Goal: Task Accomplishment & Management: Manage account settings

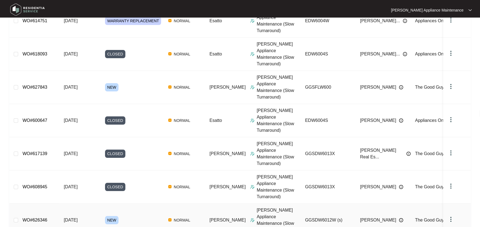
scroll to position [110, 0]
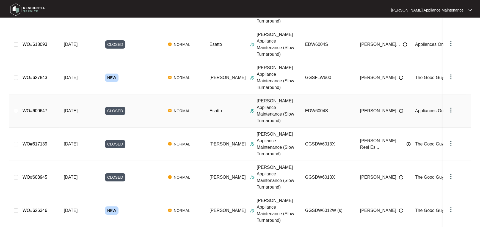
click at [35, 109] on link "WO#600647" at bounding box center [35, 111] width 25 height 5
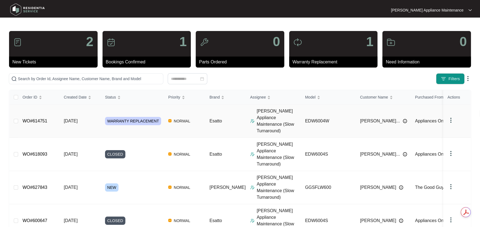
click at [76, 119] on span "[DATE]" at bounding box center [71, 121] width 14 height 5
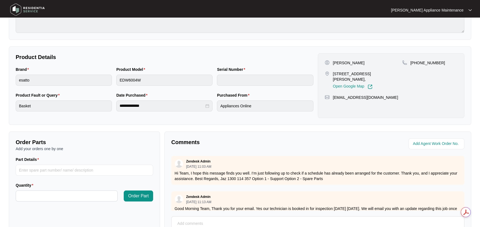
scroll to position [137, 0]
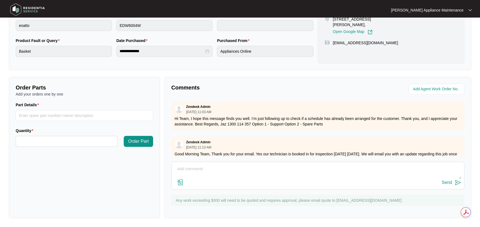
click at [203, 168] on textarea at bounding box center [317, 172] width 287 height 14
type textarea "Changeover completed 11/08"
click at [449, 182] on div "Send" at bounding box center [447, 182] width 10 height 5
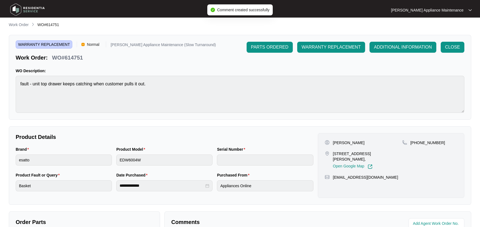
scroll to position [0, 0]
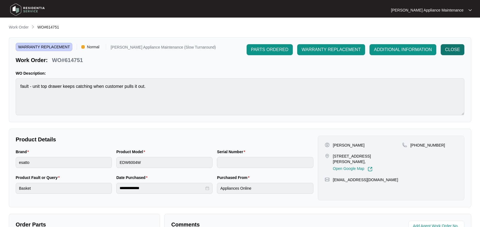
click at [449, 49] on span "CLOSE" at bounding box center [452, 49] width 15 height 7
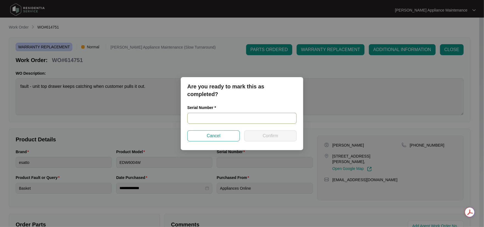
click at [199, 118] on input "text" at bounding box center [241, 118] width 109 height 11
type input "23098075060100064"
click at [271, 134] on span "Confirm" at bounding box center [270, 136] width 15 height 7
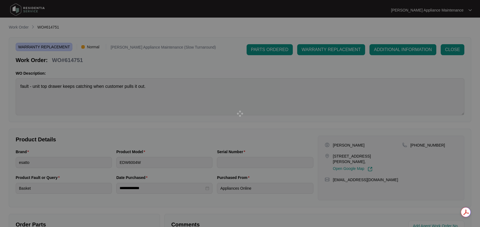
type input "23098075060100064"
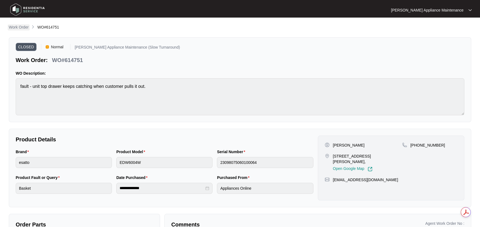
click at [20, 28] on p "Work Order" at bounding box center [19, 26] width 20 height 5
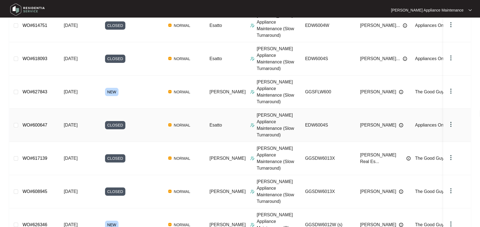
scroll to position [110, 0]
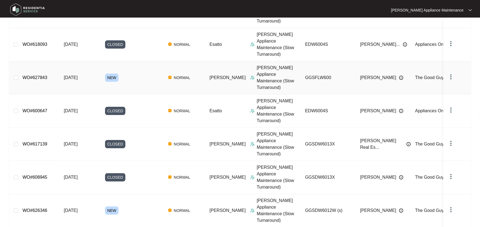
click at [37, 75] on link "WO#627843" at bounding box center [35, 77] width 25 height 5
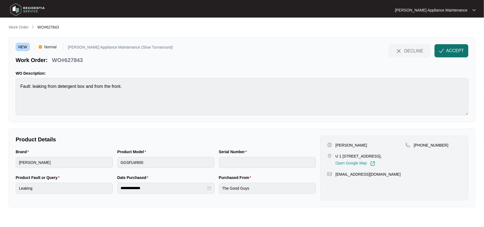
click at [455, 51] on span "ACCEPT" at bounding box center [455, 51] width 18 height 7
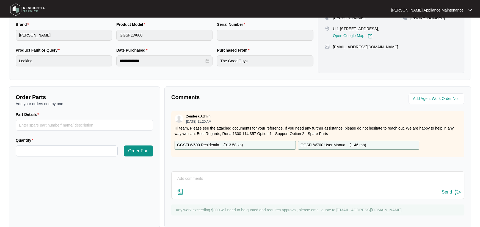
scroll to position [137, 0]
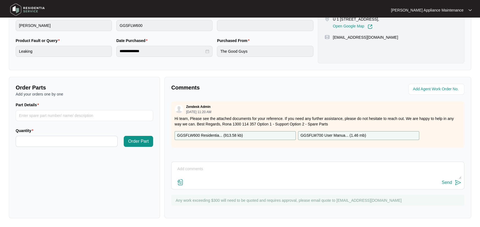
click at [185, 165] on textarea at bounding box center [317, 172] width 287 height 14
type textarea "Booked for 20/08"
click at [446, 182] on div "Send" at bounding box center [447, 182] width 10 height 5
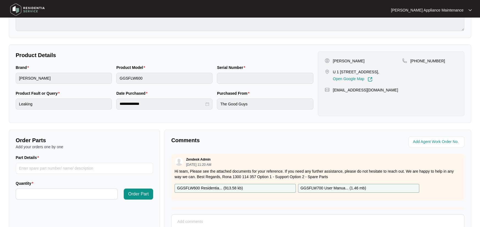
scroll to position [0, 0]
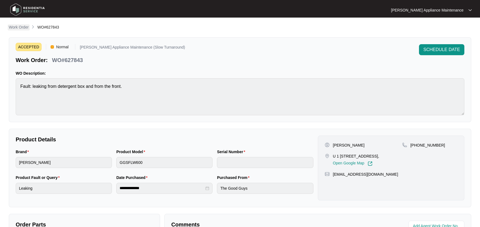
click at [19, 25] on p "Work Order" at bounding box center [19, 26] width 20 height 5
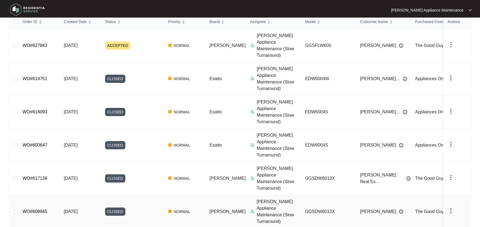
scroll to position [122, 0]
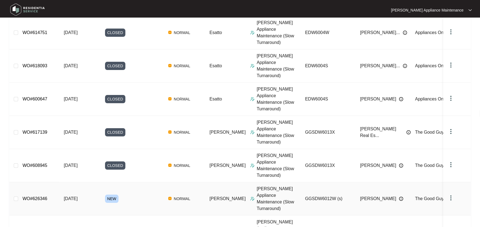
click at [27, 196] on link "WO#626346" at bounding box center [35, 198] width 25 height 5
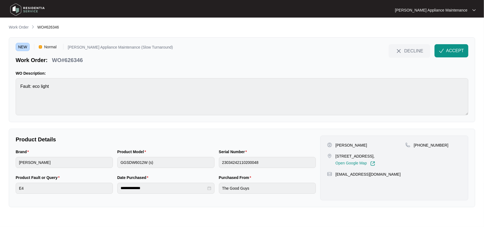
drag, startPoint x: 403, startPoint y: 156, endPoint x: 336, endPoint y: 156, distance: 66.5
click at [336, 156] on p "[STREET_ADDRESS]," at bounding box center [356, 156] width 40 height 5
copy p "[STREET_ADDRESS]"
drag, startPoint x: 84, startPoint y: 57, endPoint x: 52, endPoint y: 58, distance: 31.9
click at [52, 58] on div "WO#626346" at bounding box center [67, 59] width 35 height 10
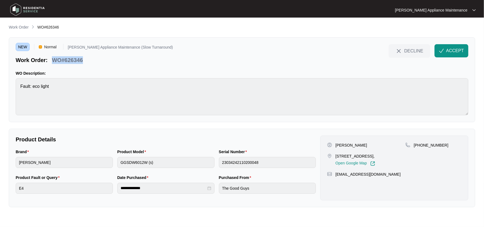
copy p "WO#626346"
drag, startPoint x: 343, startPoint y: 145, endPoint x: 334, endPoint y: 145, distance: 8.8
click at [334, 145] on div "[PERSON_NAME]" at bounding box center [366, 145] width 78 height 5
drag, startPoint x: 359, startPoint y: 143, endPoint x: 345, endPoint y: 145, distance: 14.1
click at [345, 145] on div "[PERSON_NAME]" at bounding box center [366, 145] width 78 height 5
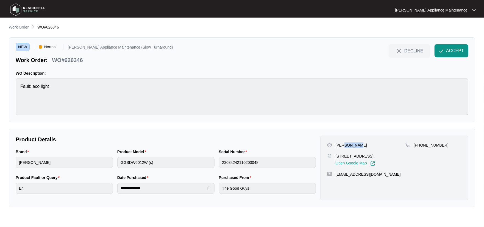
copy p "[PERSON_NAME]"
drag, startPoint x: 375, startPoint y: 174, endPoint x: 336, endPoint y: 176, distance: 39.6
click at [336, 176] on div "[EMAIL_ADDRESS][DOMAIN_NAME]" at bounding box center [394, 174] width 134 height 5
copy p "[EMAIL_ADDRESS][DOMAIN_NAME]"
drag, startPoint x: 442, startPoint y: 143, endPoint x: 420, endPoint y: 146, distance: 22.2
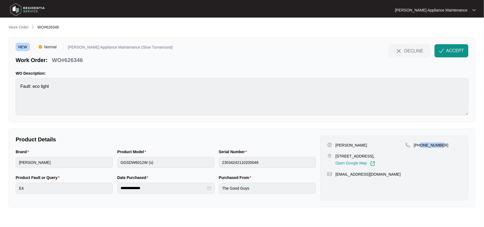
click at [420, 146] on div "[PHONE_NUMBER]" at bounding box center [434, 145] width 56 height 5
copy p "402479702"
click at [11, 173] on div "**********" at bounding box center [242, 168] width 467 height 79
click at [454, 50] on span "ACCEPT" at bounding box center [455, 51] width 18 height 7
